Goal: Information Seeking & Learning: Learn about a topic

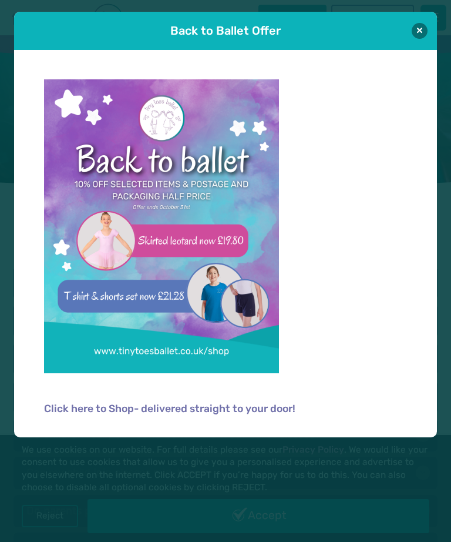
click at [384, 324] on p at bounding box center [226, 233] width 364 height 308
click at [425, 75] on div "Click here to Shop- delivered straight to your door!" at bounding box center [225, 243] width 423 height 387
click at [428, 29] on button at bounding box center [420, 31] width 16 height 16
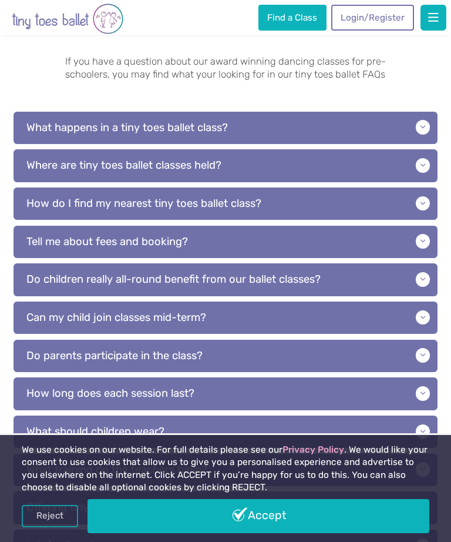
scroll to position [114, 0]
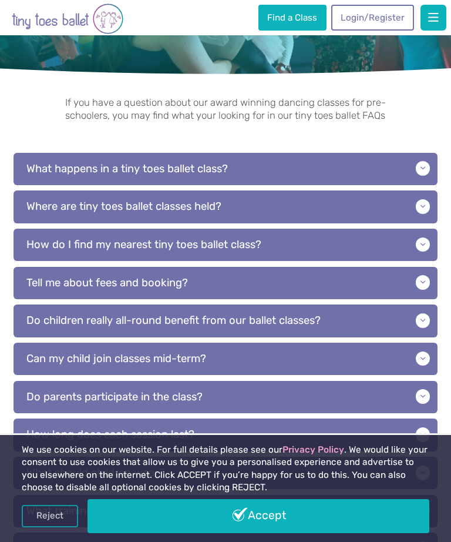
click at [409, 159] on p "What happens in a tiny toes ballet class?" at bounding box center [226, 169] width 424 height 32
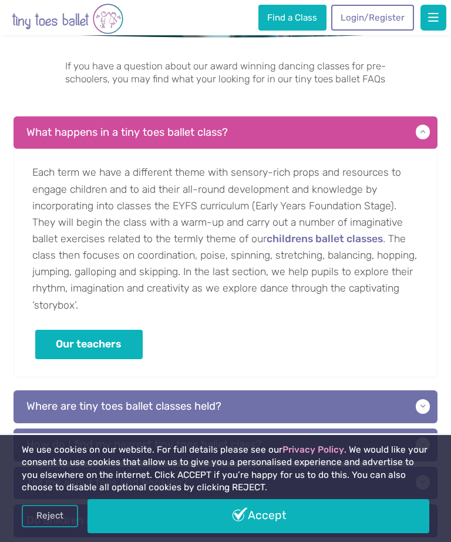
scroll to position [151, 0]
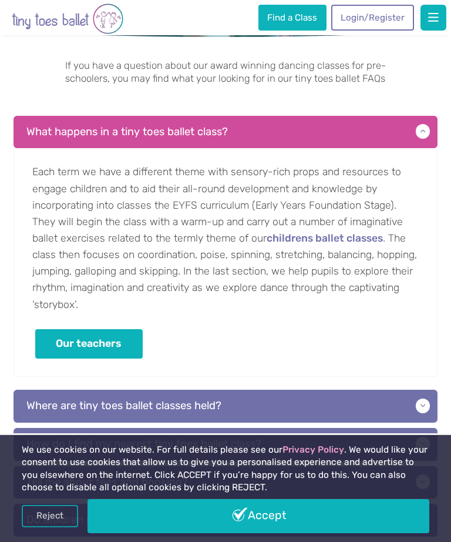
click at [340, 399] on p "Where are tiny toes ballet classes held?" at bounding box center [226, 405] width 424 height 32
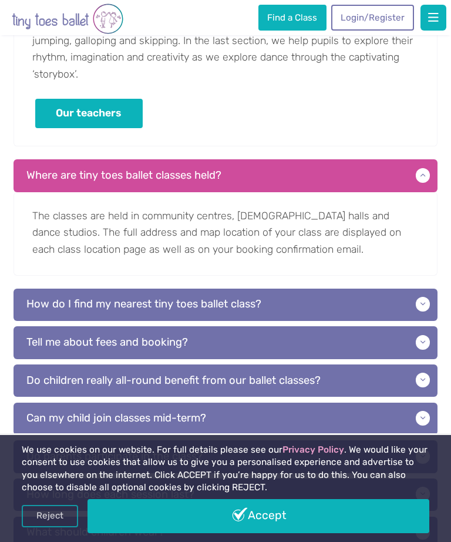
scroll to position [382, 0]
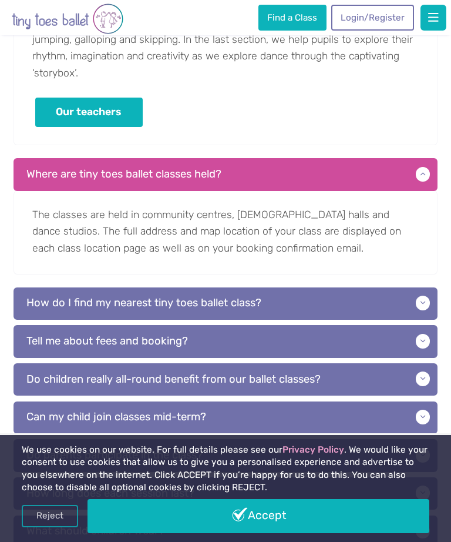
click at [421, 305] on p "How do I find my nearest tiny toes ballet class?" at bounding box center [226, 303] width 424 height 32
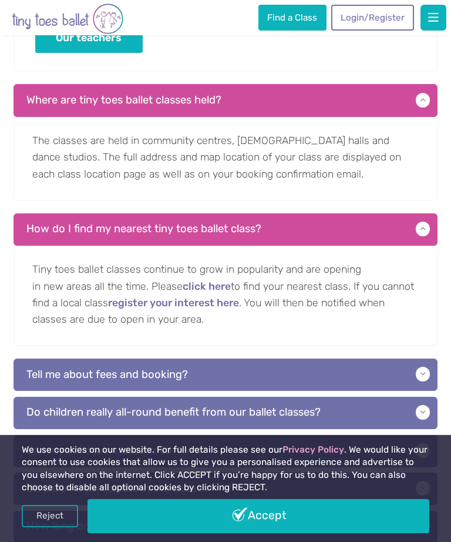
scroll to position [460, 0]
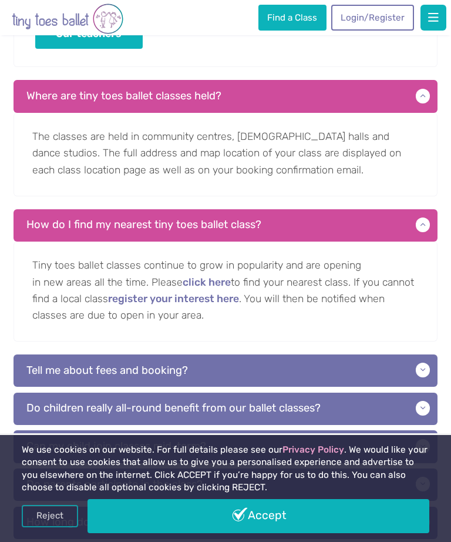
click at [374, 371] on p "Tell me about fees and booking?" at bounding box center [226, 370] width 424 height 32
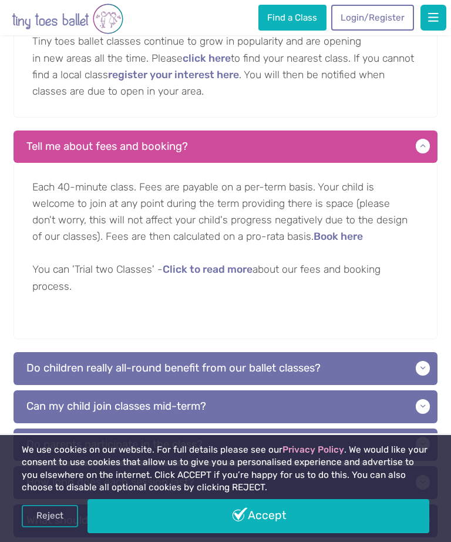
scroll to position [683, 0]
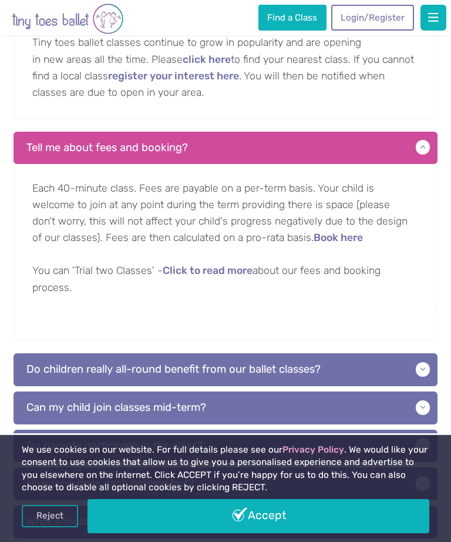
click at [367, 359] on p "Do children really all-round benefit from our ballet classes?" at bounding box center [226, 369] width 424 height 32
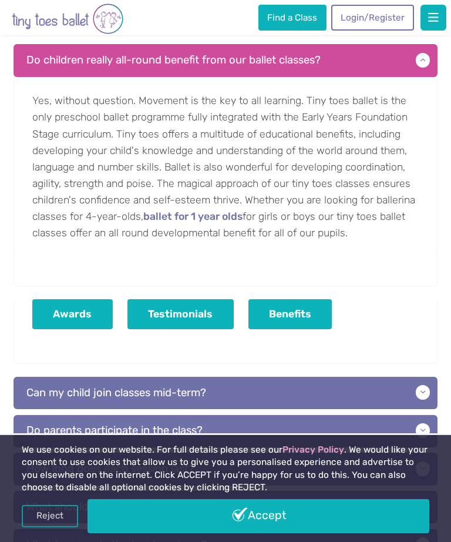
scroll to position [994, 0]
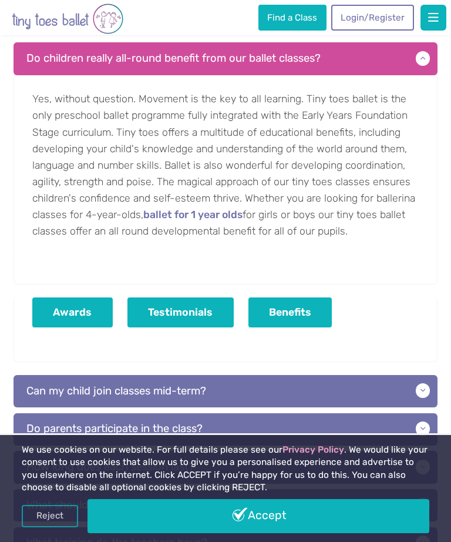
click at [364, 420] on p "Do parents participate in the class?" at bounding box center [226, 429] width 424 height 32
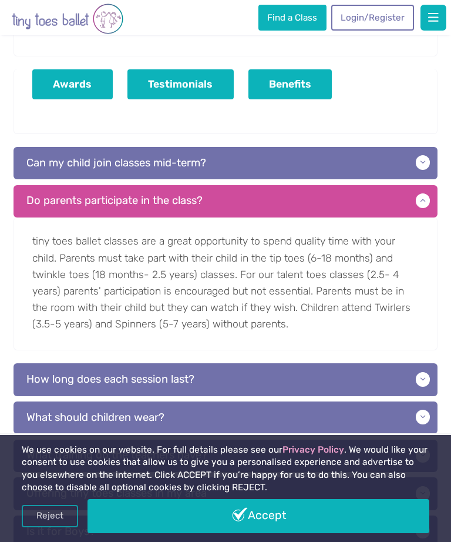
scroll to position [1220, 0]
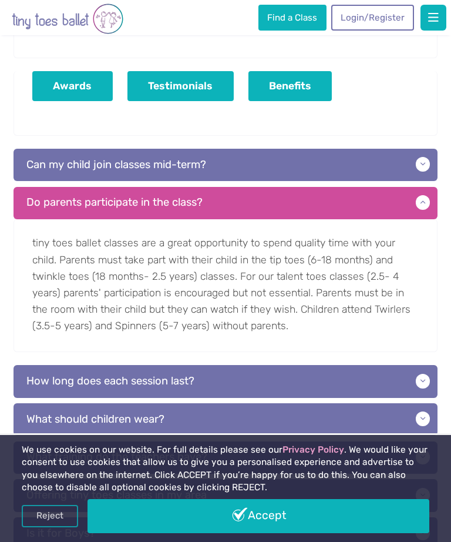
click at [362, 412] on p "What should children wear?" at bounding box center [226, 419] width 424 height 32
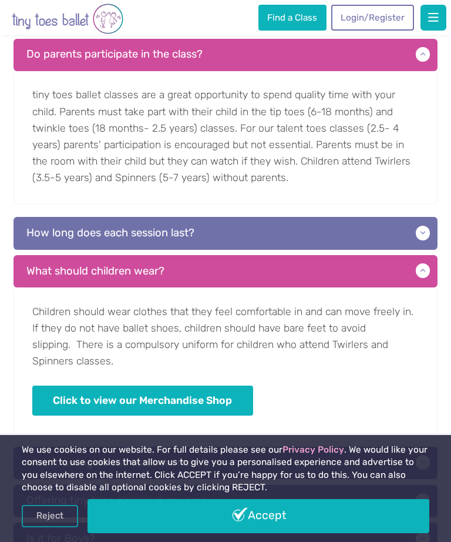
scroll to position [1369, 0]
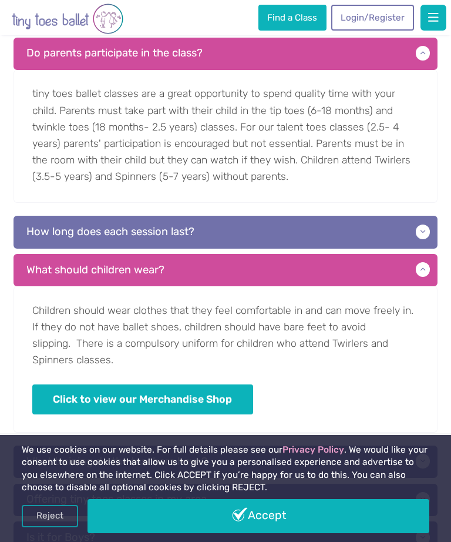
click at [97, 396] on link "Click to view our Merchandise Shop" at bounding box center [142, 399] width 221 height 30
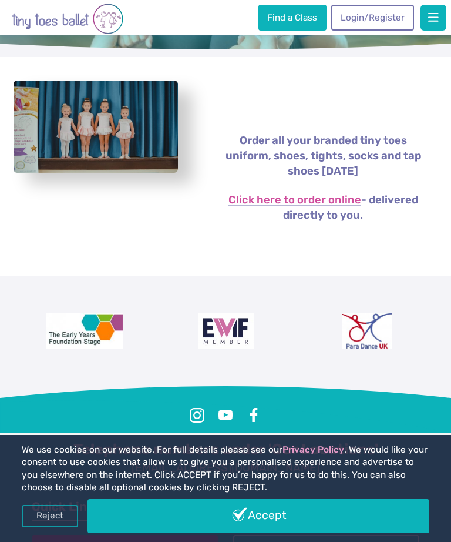
scroll to position [254, 0]
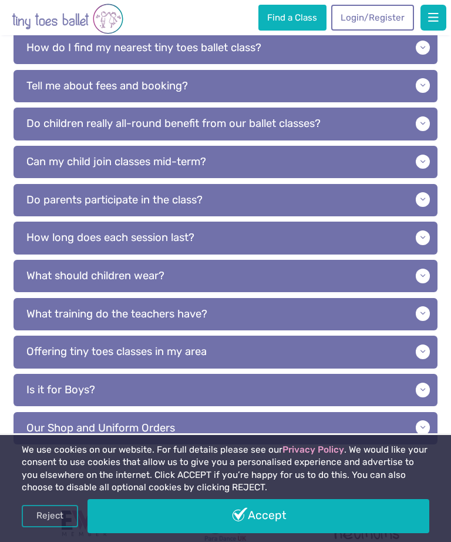
scroll to position [312, 0]
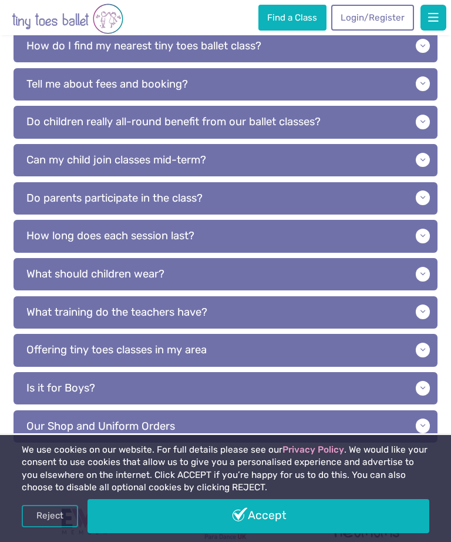
click at [372, 386] on p "Is it for Boys?" at bounding box center [226, 388] width 424 height 32
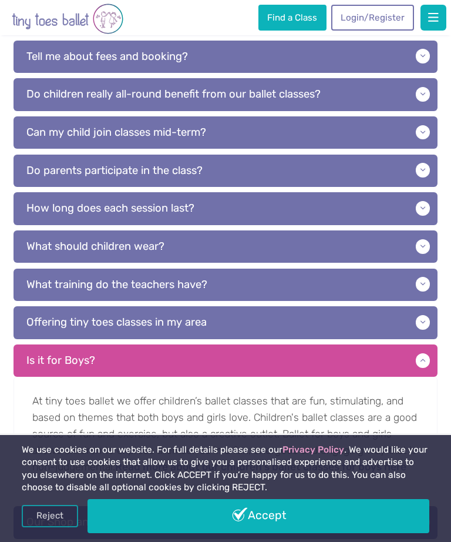
scroll to position [337, 0]
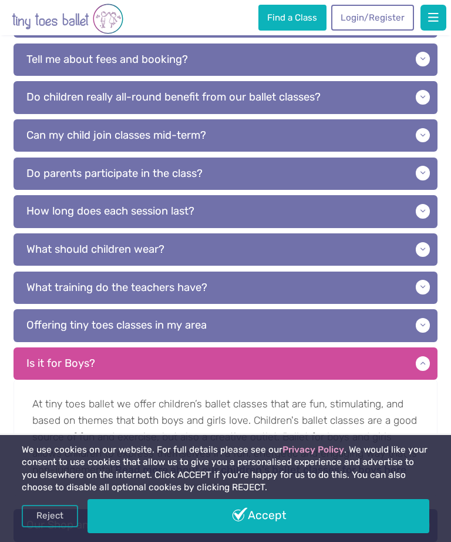
click at [380, 281] on p "What training do the teachers have?" at bounding box center [226, 287] width 424 height 32
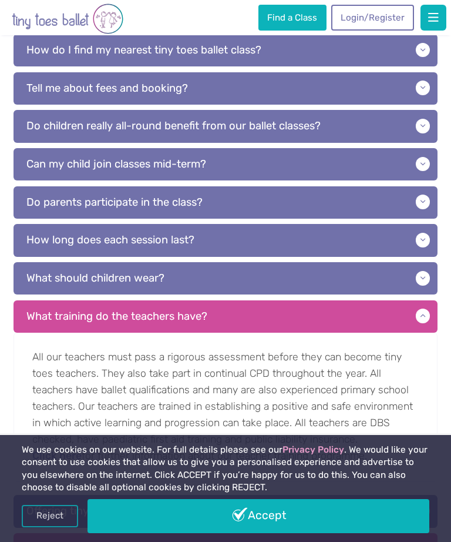
scroll to position [307, 0]
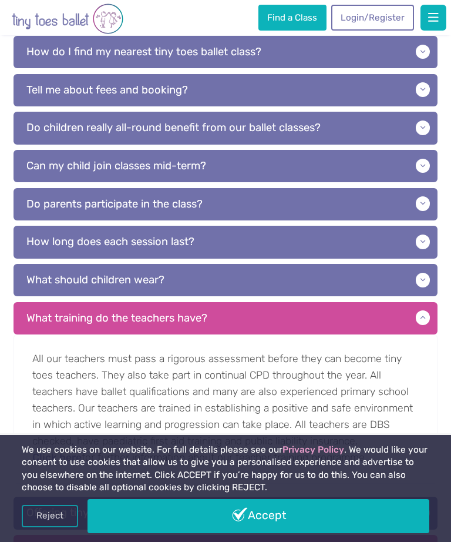
click at [391, 268] on p "What should children wear?" at bounding box center [226, 280] width 424 height 32
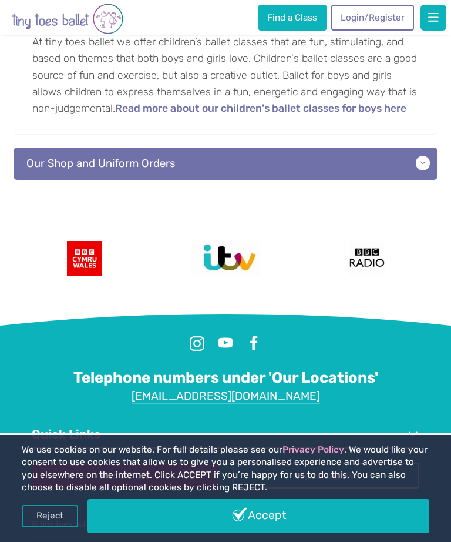
scroll to position [1000, 0]
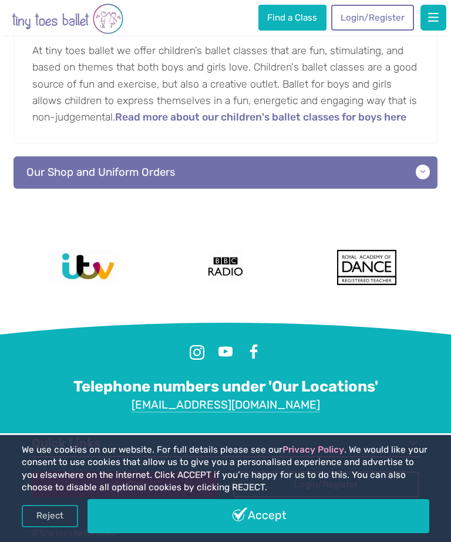
click at [391, 189] on p "Our Shop and Uniform Orders" at bounding box center [226, 172] width 424 height 32
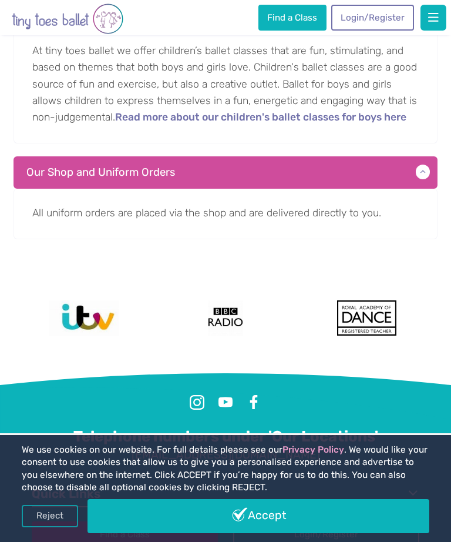
click at [137, 189] on p "Our Shop and Uniform Orders" at bounding box center [226, 172] width 424 height 32
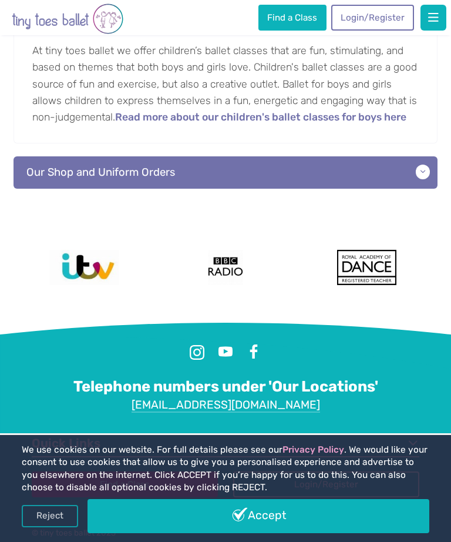
click at [418, 189] on p "Our Shop and Uniform Orders" at bounding box center [226, 172] width 424 height 32
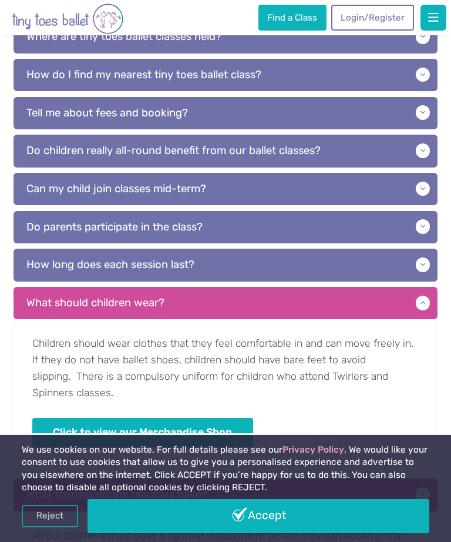
scroll to position [280, 0]
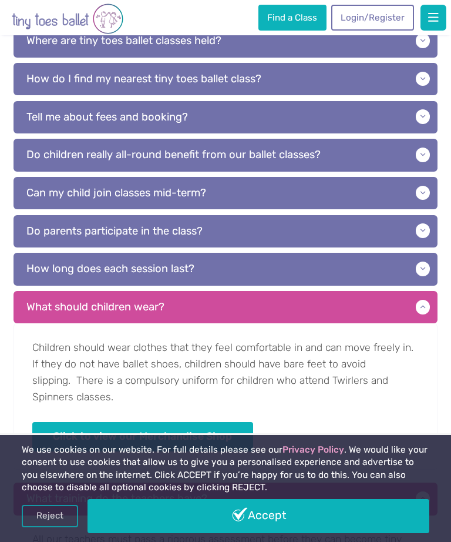
click at [322, 267] on p "How long does each session last?" at bounding box center [226, 269] width 424 height 32
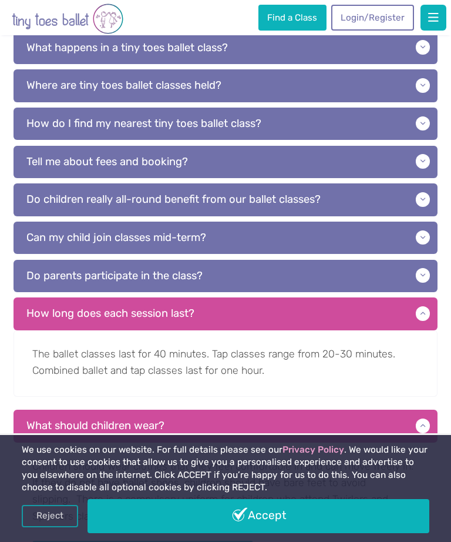
scroll to position [237, 0]
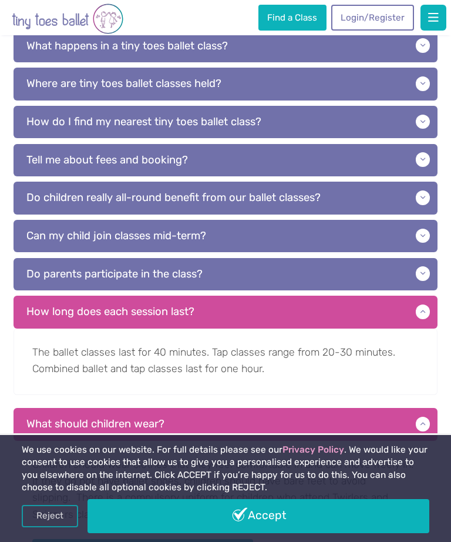
click at [354, 275] on p "Do parents participate in the class?" at bounding box center [226, 274] width 424 height 32
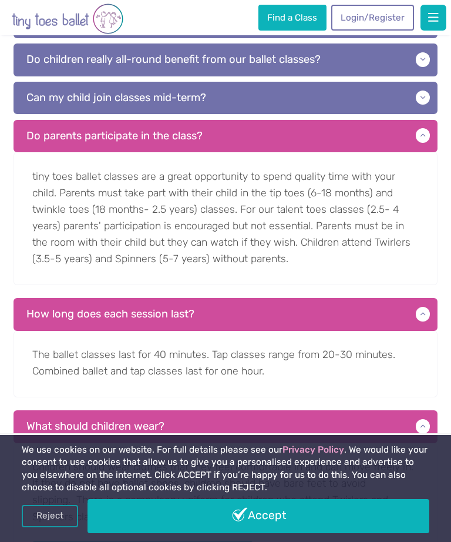
scroll to position [369, 0]
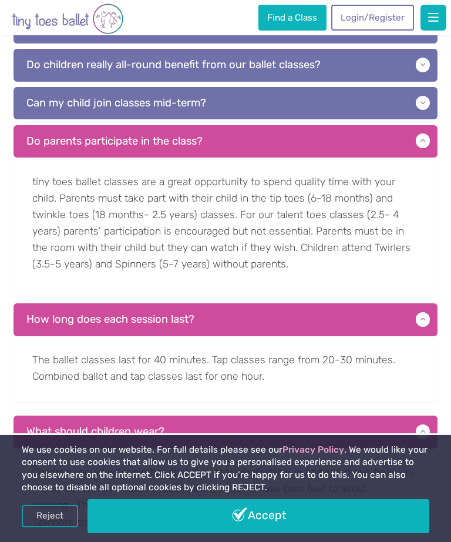
click at [285, 533] on link "Accept" at bounding box center [259, 516] width 342 height 34
